Goal: Information Seeking & Learning: Learn about a topic

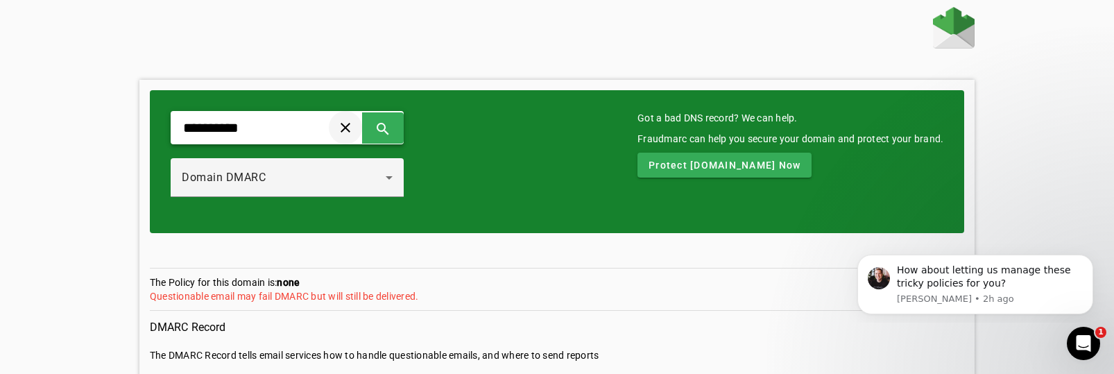
click at [362, 129] on span at bounding box center [345, 127] width 33 height 33
click at [267, 128] on input "text" at bounding box center [246, 127] width 128 height 17
type input "**********"
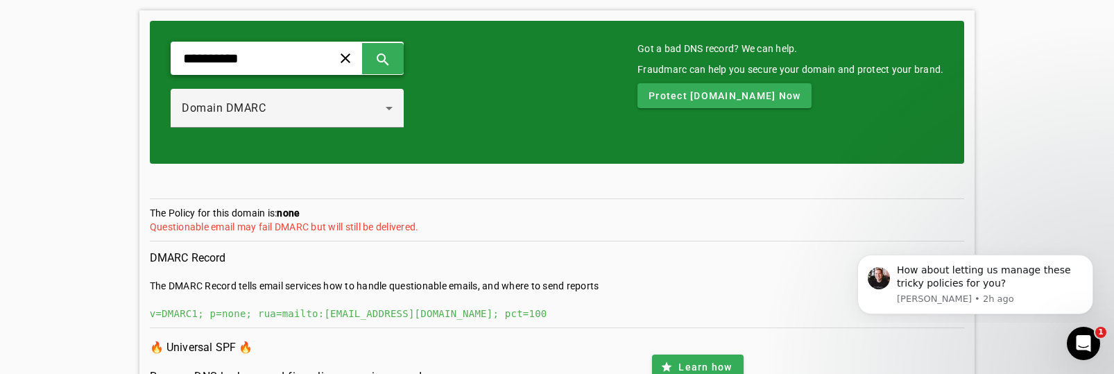
scroll to position [135, 0]
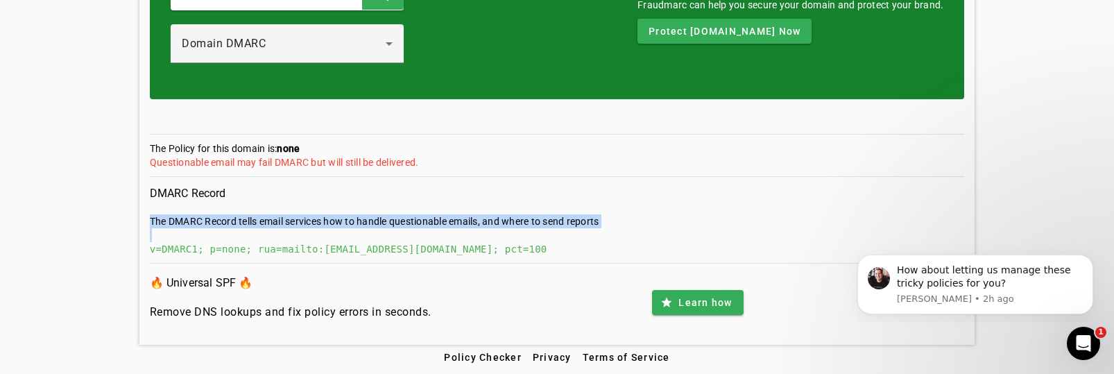
drag, startPoint x: 140, startPoint y: 250, endPoint x: 514, endPoint y: 239, distance: 374.6
click at [513, 239] on div "**********" at bounding box center [557, 145] width 836 height 399
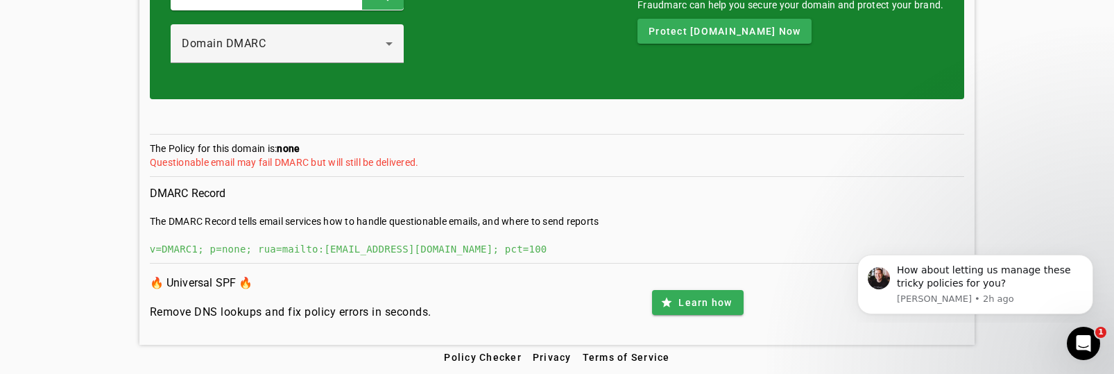
click at [441, 250] on div "v=DMARC1; p=none; rua=mailto:[EMAIL_ADDRESS][DOMAIN_NAME]; pct=100" at bounding box center [557, 249] width 815 height 14
drag, startPoint x: 402, startPoint y: 250, endPoint x: 320, endPoint y: 254, distance: 81.9
click at [401, 251] on div "v=DMARC1; p=none; rua=mailto:[EMAIL_ADDRESS][DOMAIN_NAME]; pct=100" at bounding box center [557, 249] width 815 height 14
drag, startPoint x: 305, startPoint y: 248, endPoint x: 425, endPoint y: 245, distance: 120.0
click at [425, 245] on div "v=DMARC1; p=none; rua=mailto:[EMAIL_ADDRESS][DOMAIN_NAME]; pct=100" at bounding box center [557, 249] width 815 height 14
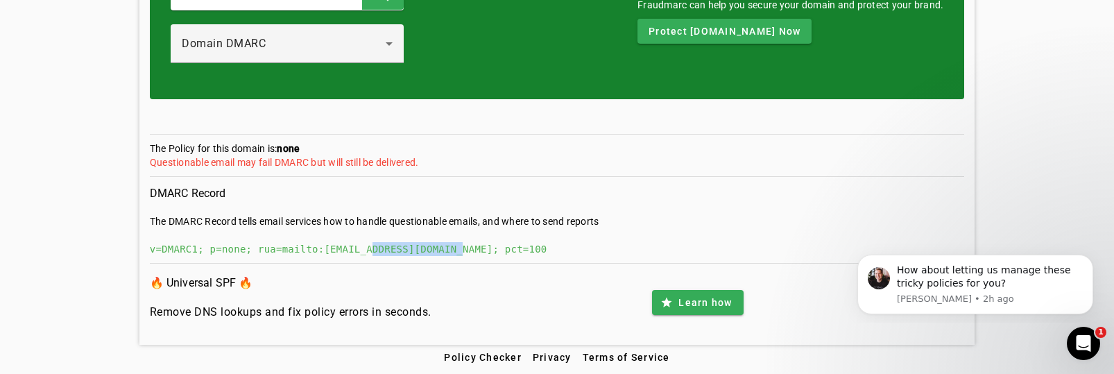
drag, startPoint x: 432, startPoint y: 245, endPoint x: 350, endPoint y: 248, distance: 81.9
click at [350, 248] on div "v=DMARC1; p=none; rua=mailto:[EMAIL_ADDRESS][DOMAIN_NAME]; pct=100" at bounding box center [557, 249] width 815 height 14
copy div "[DOMAIN_NAME]"
click at [337, 247] on div "v=DMARC1; p=none; rua=mailto:[EMAIL_ADDRESS][DOMAIN_NAME]; pct=100" at bounding box center [557, 249] width 815 height 14
drag, startPoint x: 343, startPoint y: 246, endPoint x: 407, endPoint y: 248, distance: 63.8
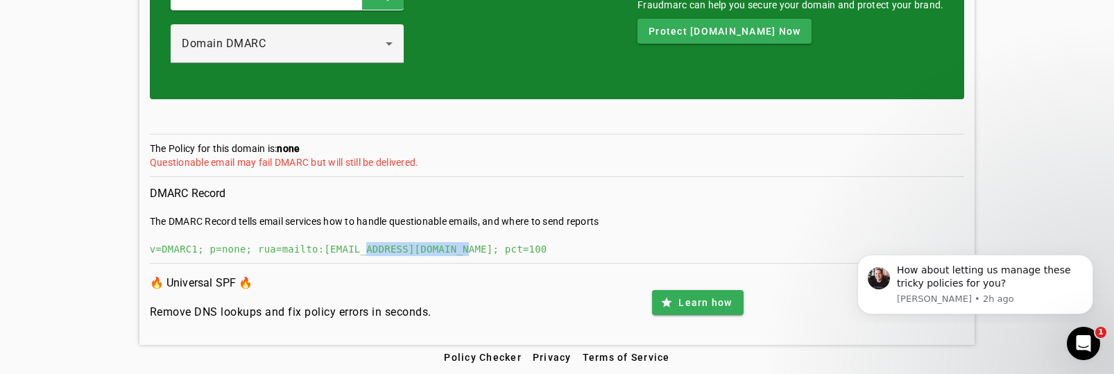
click at [436, 243] on div "v=DMARC1; p=none; rua=mailto:[EMAIL_ADDRESS][DOMAIN_NAME]; pct=100" at bounding box center [557, 249] width 815 height 14
drag, startPoint x: 306, startPoint y: 249, endPoint x: 431, endPoint y: 247, distance: 125.5
click at [431, 247] on div "v=DMARC1; p=none; rua=mailto:[EMAIL_ADDRESS][DOMAIN_NAME]; pct=100" at bounding box center [557, 249] width 815 height 14
copy div "[EMAIL_ADDRESS][DOMAIN_NAME]"
click at [1093, 261] on button "Dismiss notification" at bounding box center [1089, 259] width 18 height 18
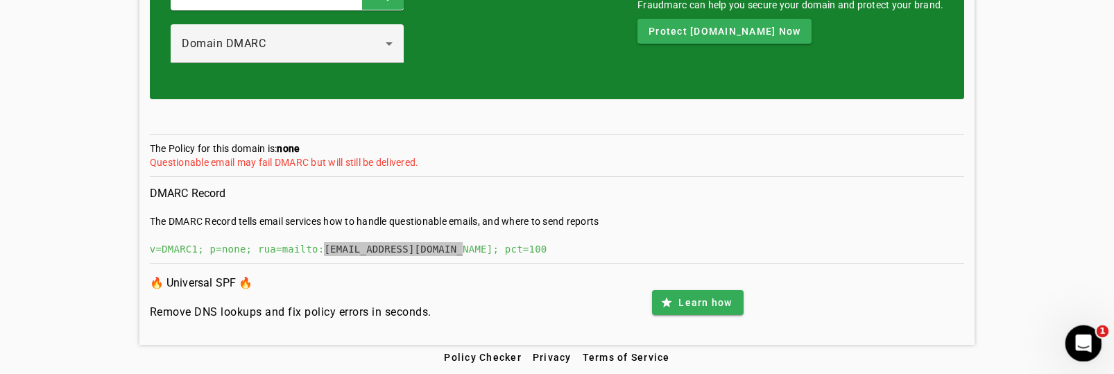
click at [1085, 343] on icon "Open Intercom Messenger" at bounding box center [1081, 341] width 23 height 23
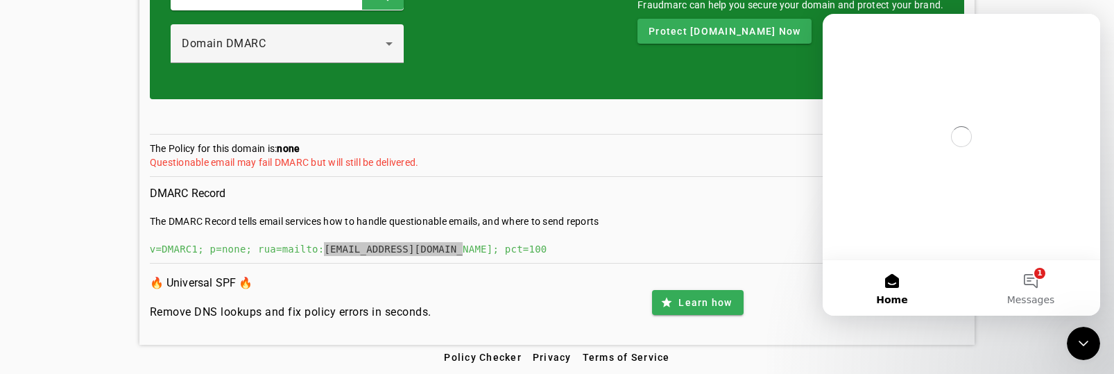
scroll to position [0, 0]
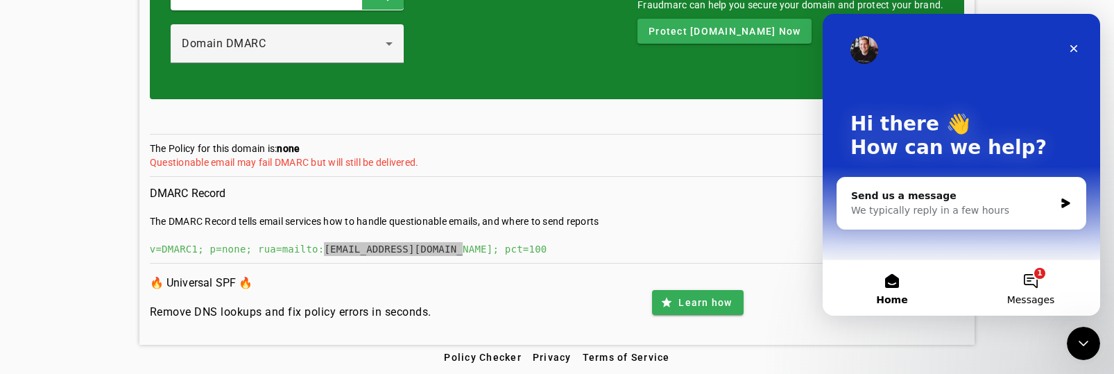
click at [1034, 282] on button "1 Messages" at bounding box center [1030, 287] width 139 height 55
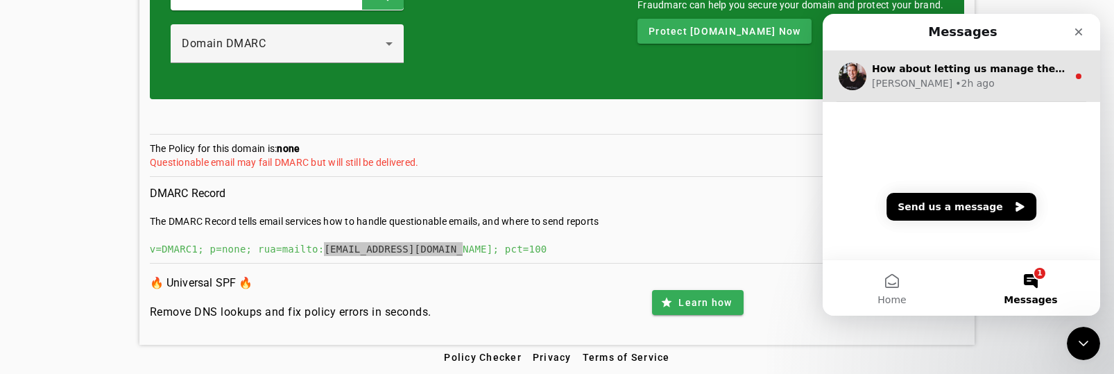
click at [915, 67] on span "How about letting us manage these tricky policies for you?" at bounding box center [1033, 68] width 323 height 11
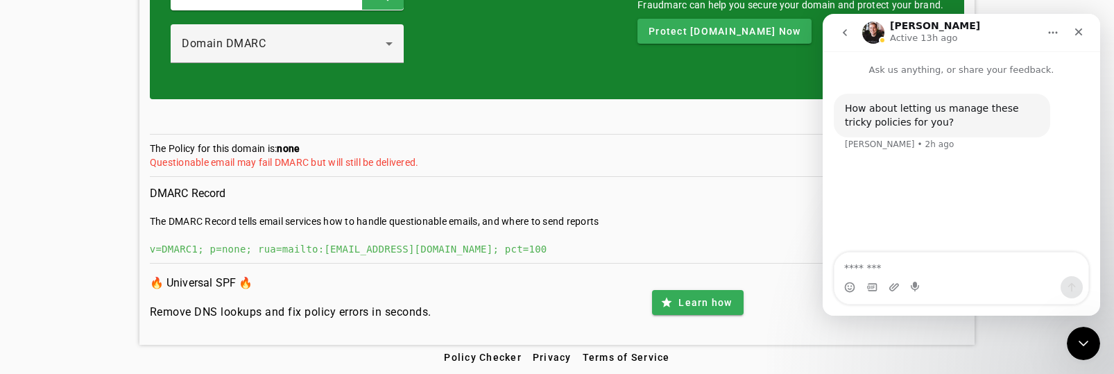
click at [686, 155] on section "The Policy for this domain is: none Questionable email may fail DMARC but will …" at bounding box center [557, 158] width 815 height 35
